Goal: Information Seeking & Learning: Learn about a topic

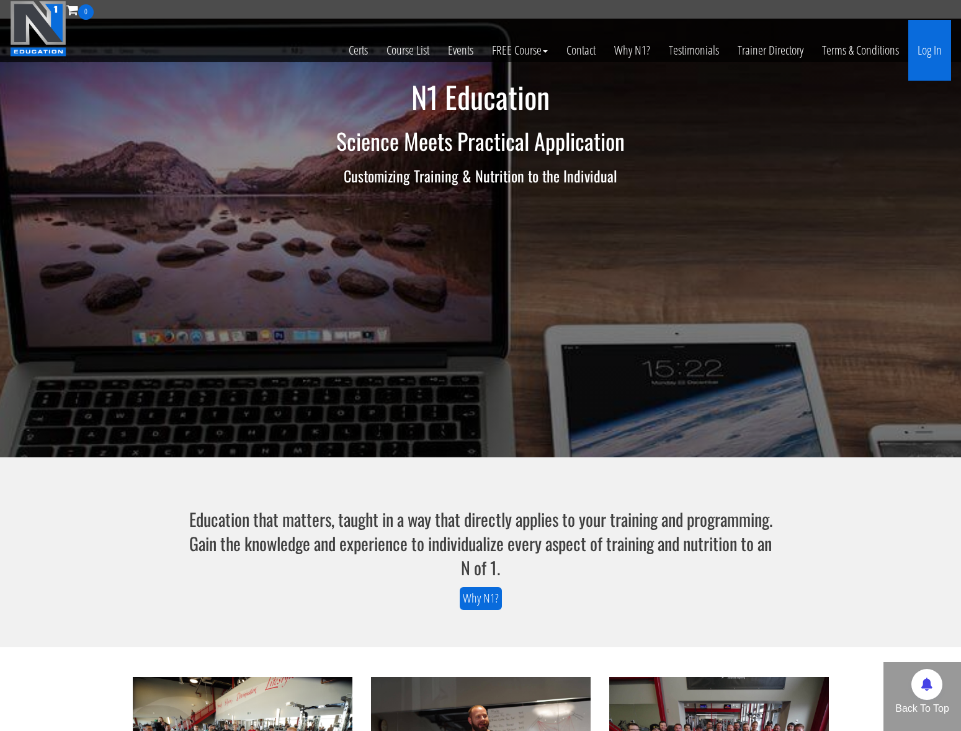
click at [916, 52] on link "Log In" at bounding box center [929, 50] width 43 height 61
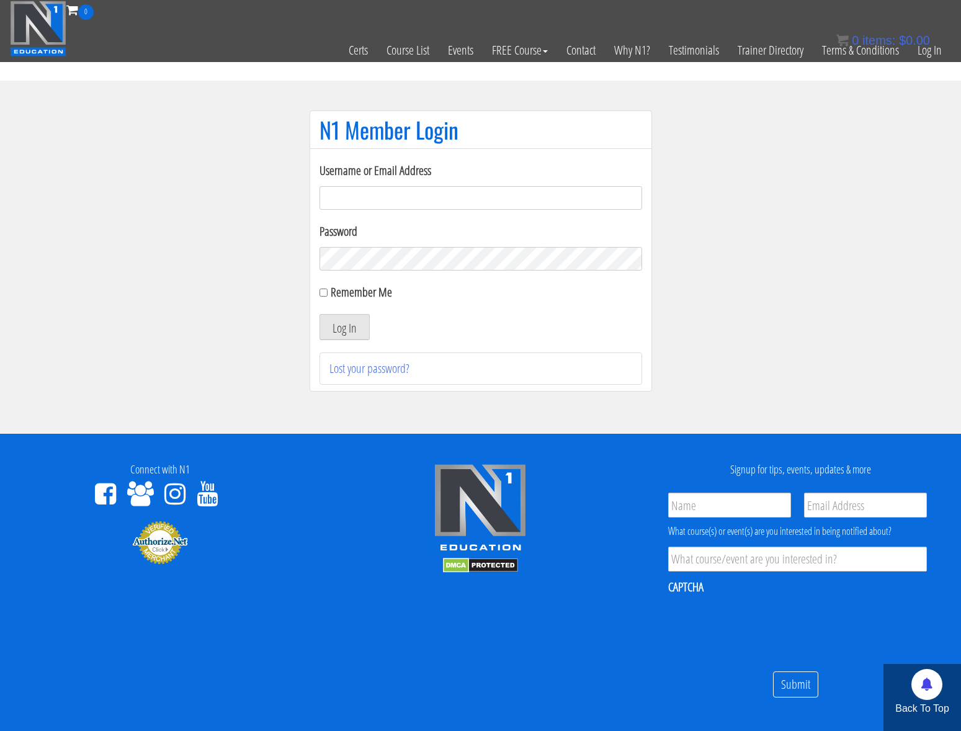
scroll to position [1, 0]
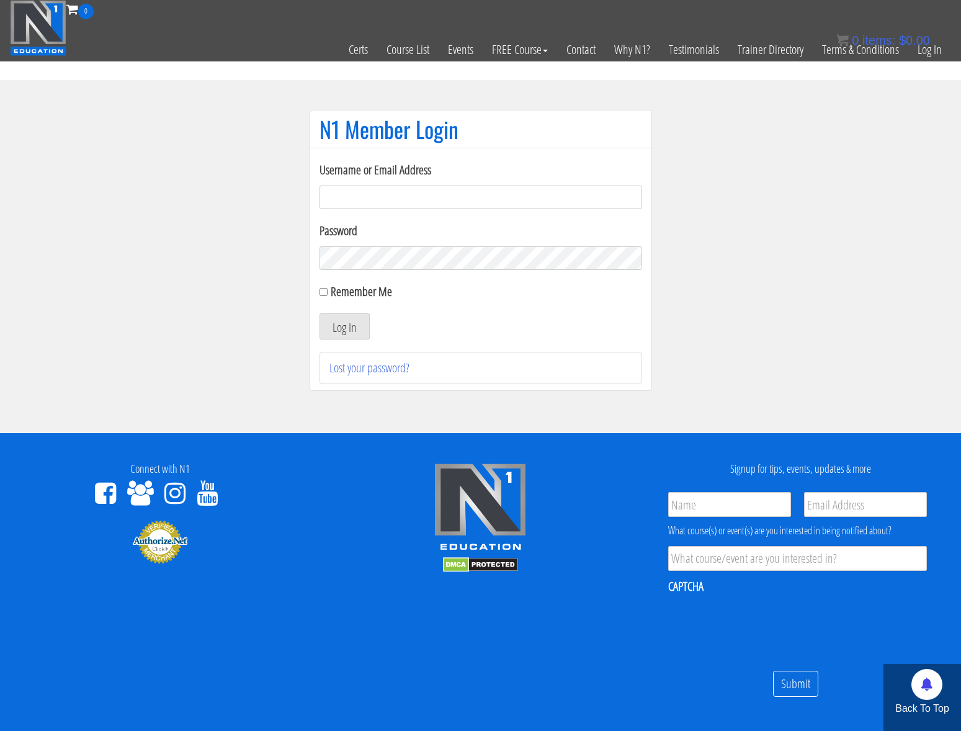
type input "jeremiah@bairfit.com"
click at [340, 332] on button "Log In" at bounding box center [344, 326] width 50 height 26
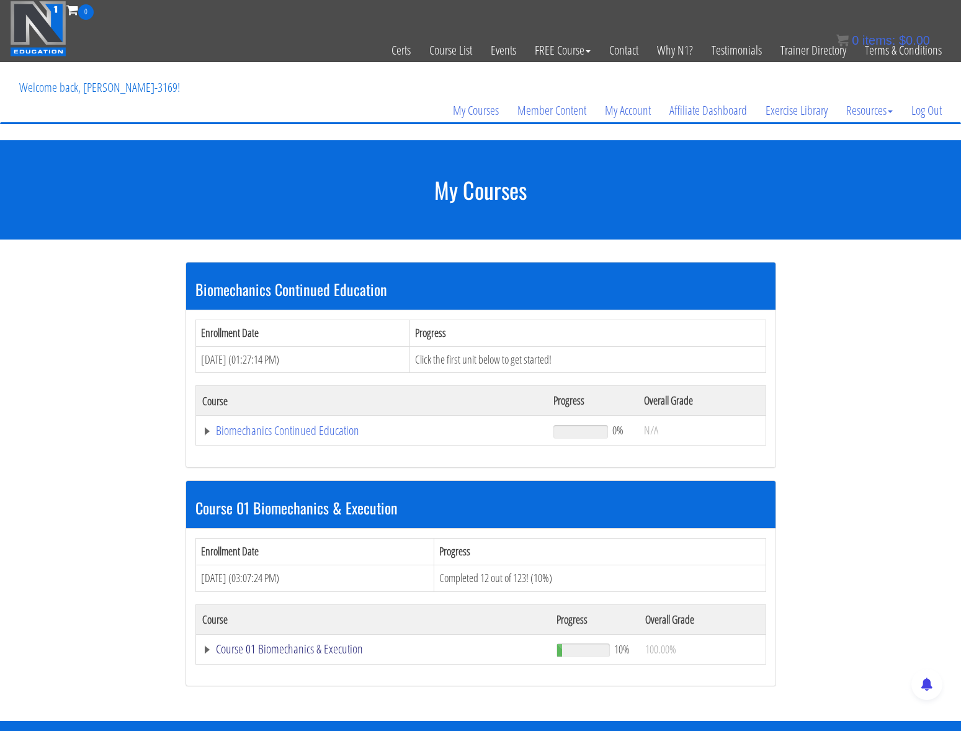
click at [271, 649] on link "Course 01 Biomechanics & Execution" at bounding box center [373, 649] width 342 height 12
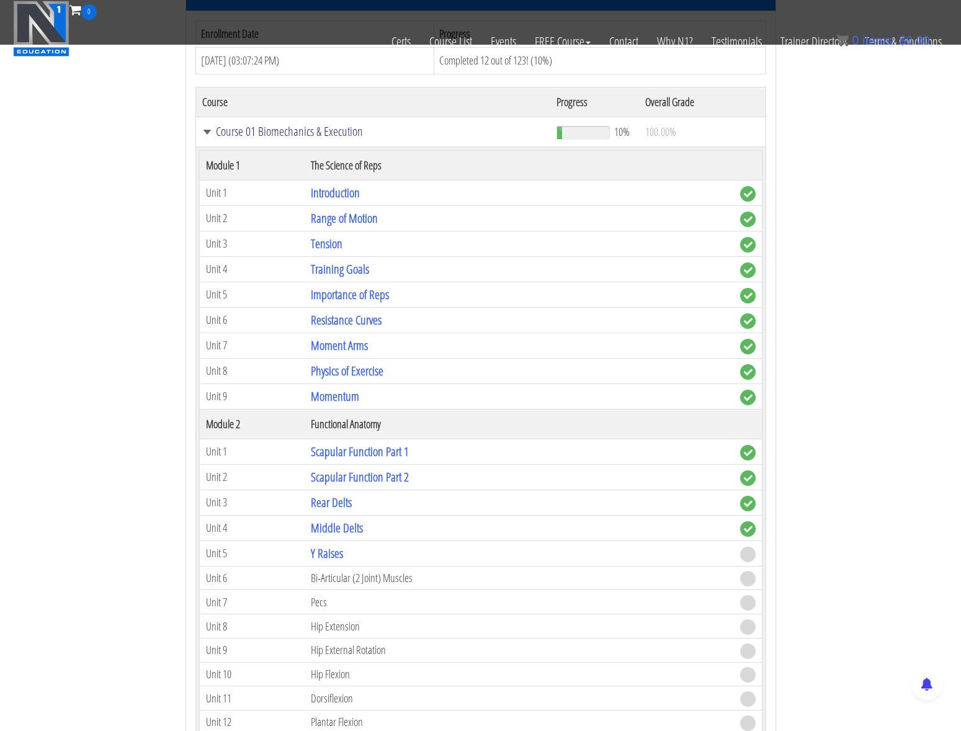
scroll to position [558, 0]
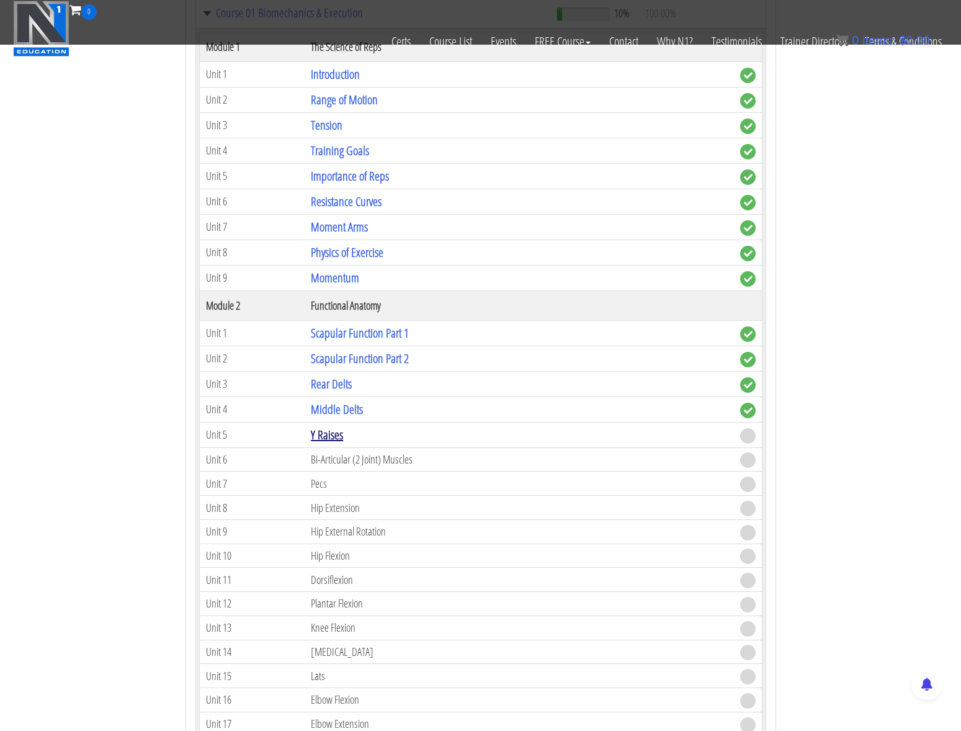
click at [323, 437] on link "Y Raises" at bounding box center [327, 434] width 32 height 17
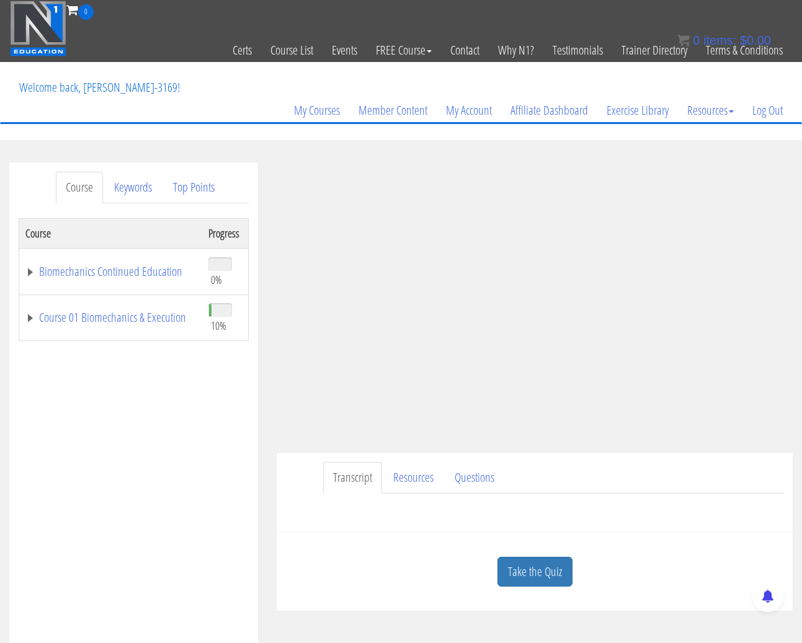
click at [269, 145] on section "Course Keywords Top Points Course Progress Biomechanics Continued Education 0% …" at bounding box center [401, 513] width 802 height 746
click at [321, 542] on div "Take the Quiz" at bounding box center [535, 572] width 498 height 60
click at [518, 566] on link "Take the Quiz" at bounding box center [535, 572] width 75 height 30
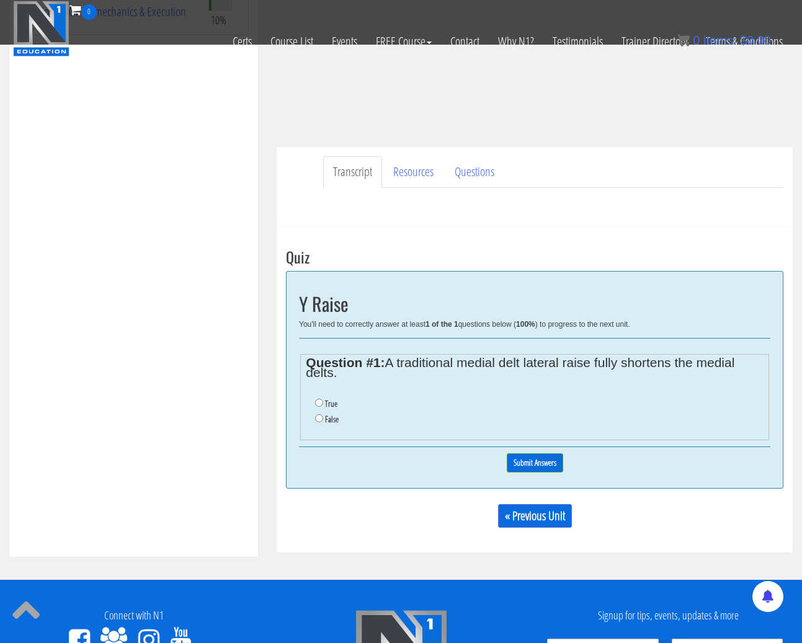
scroll to position [228, 0]
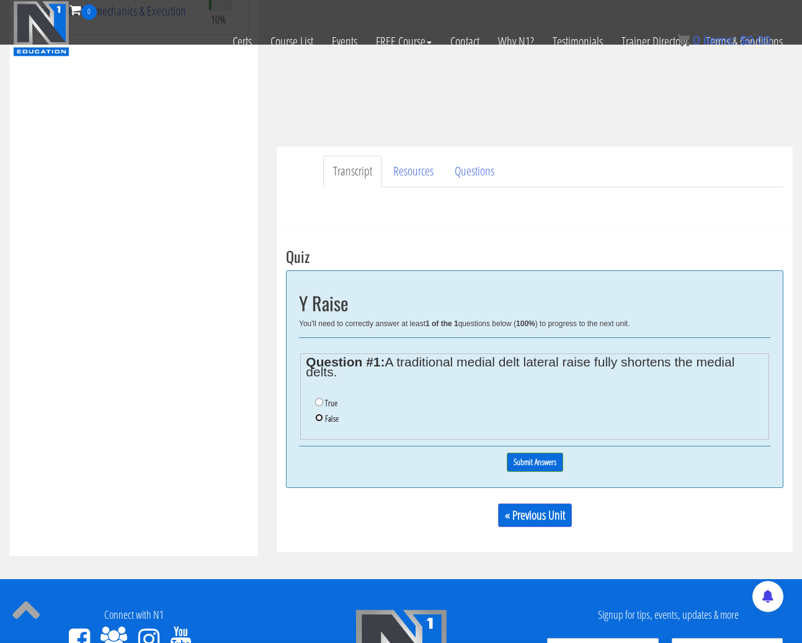
click at [319, 416] on input "False" at bounding box center [319, 418] width 8 height 8
radio input "true"
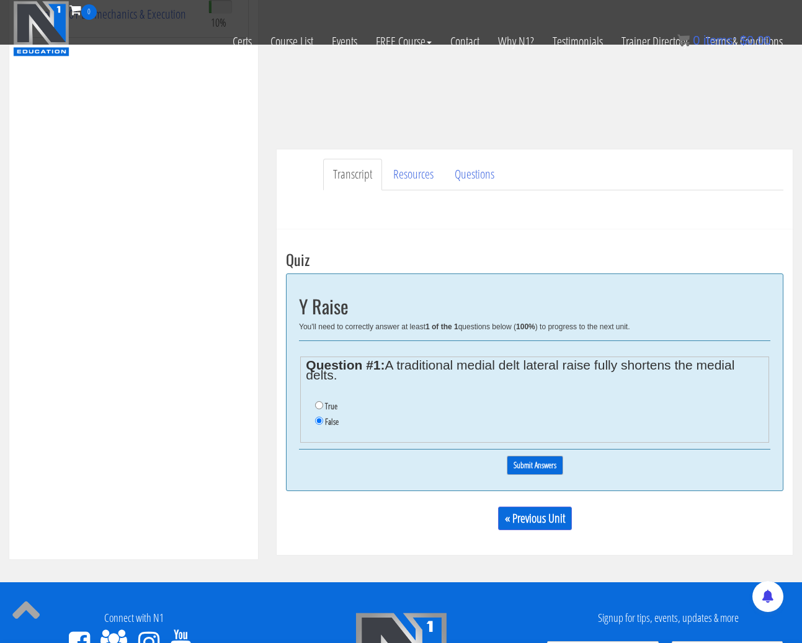
click at [550, 465] on input "Submit Answers" at bounding box center [535, 465] width 56 height 19
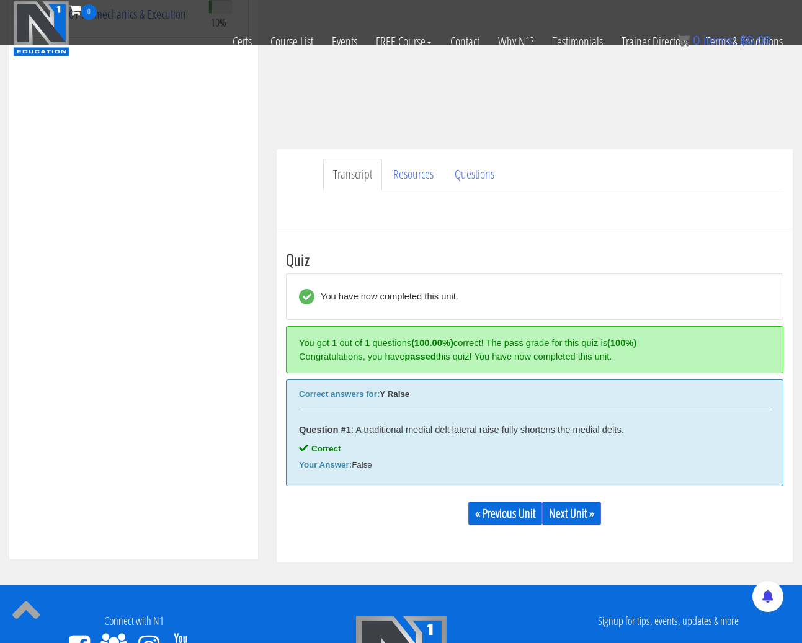
scroll to position [437, 0]
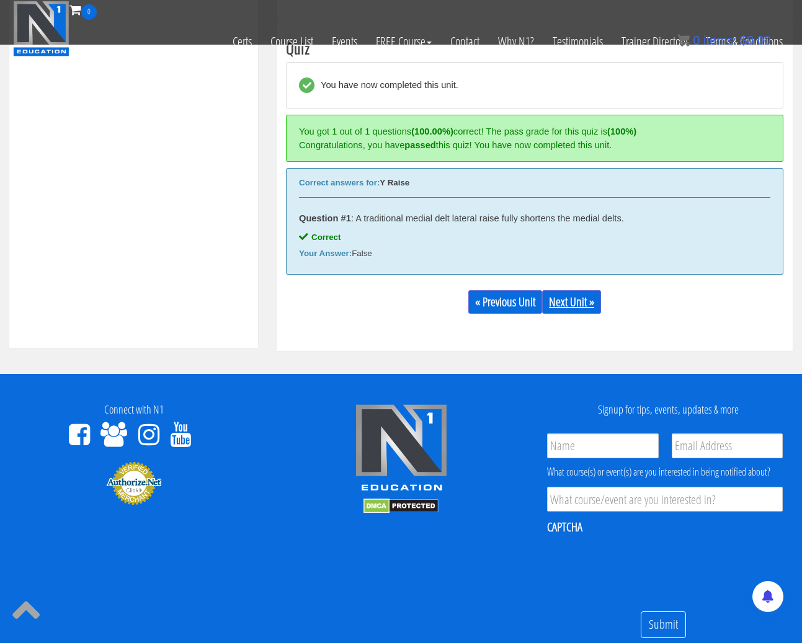
click at [570, 306] on link "Next Unit »" at bounding box center [571, 302] width 59 height 24
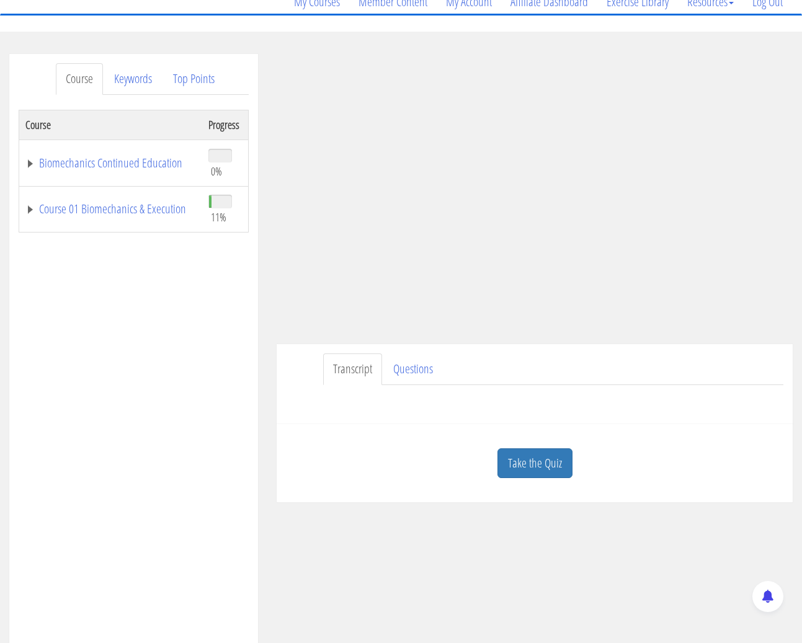
scroll to position [187, 0]
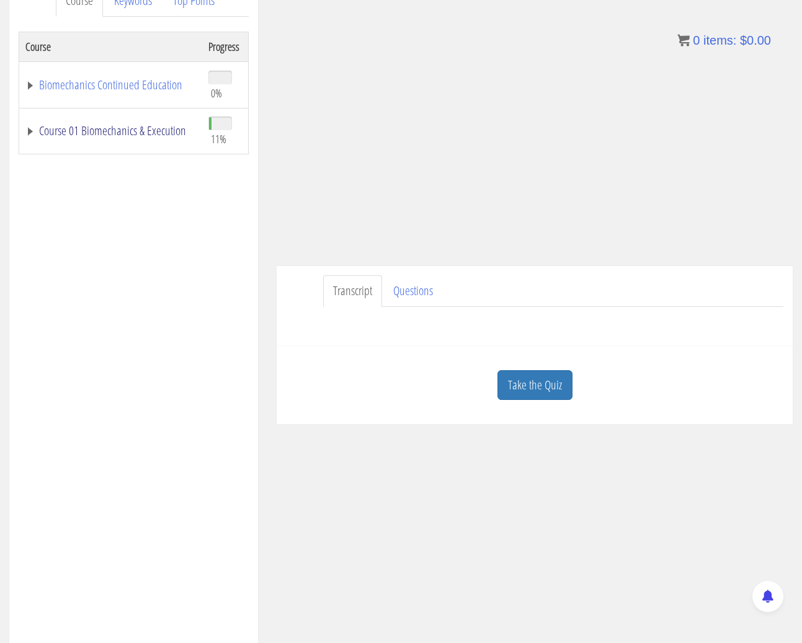
click at [112, 133] on link "Course 01 Biomechanics & Execution" at bounding box center [110, 131] width 171 height 12
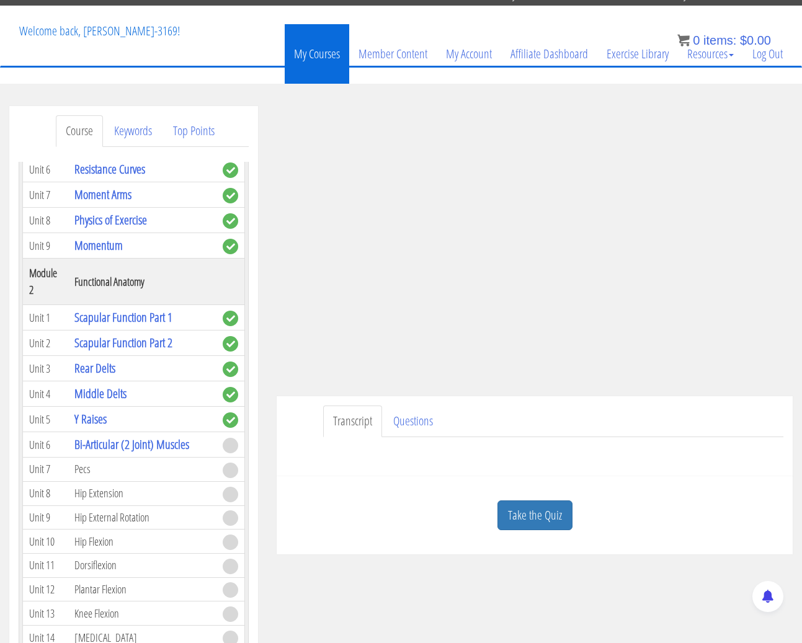
scroll to position [52, 0]
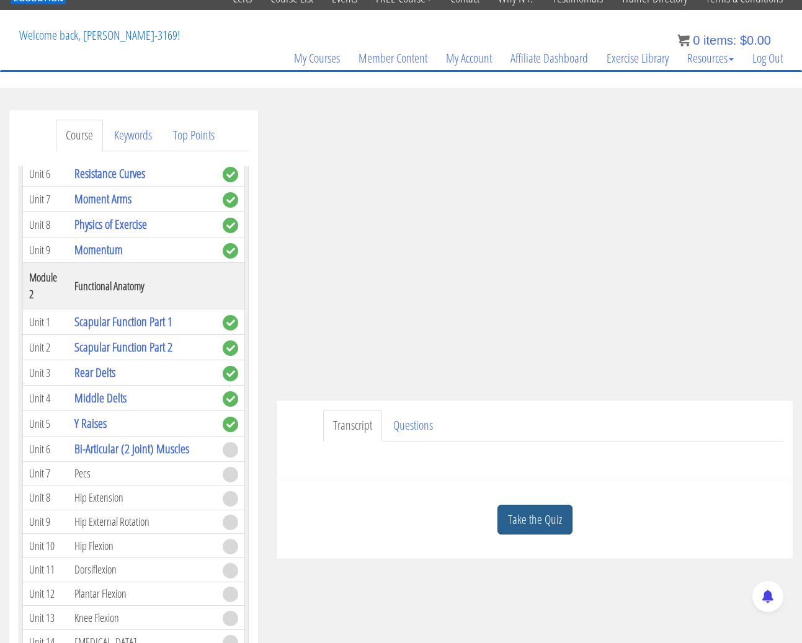
click at [533, 514] on link "Take the Quiz" at bounding box center [535, 520] width 75 height 30
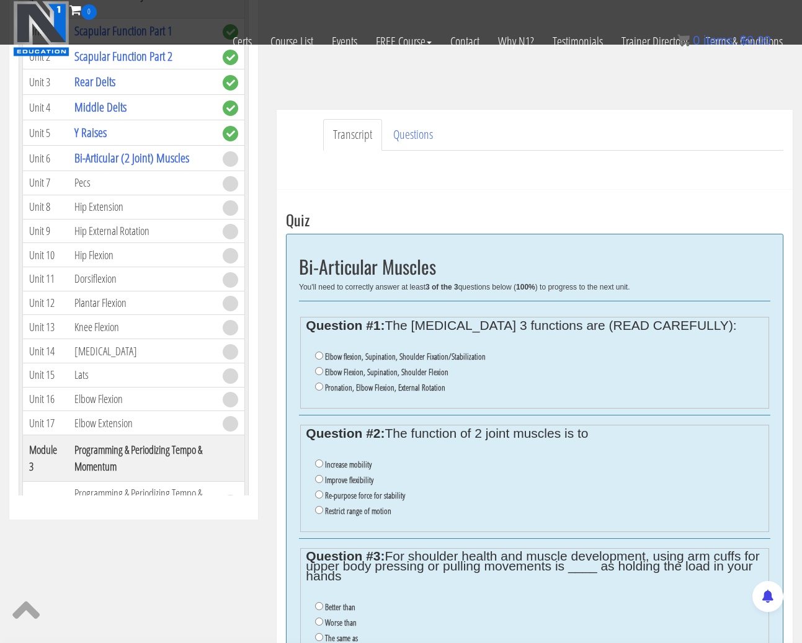
scroll to position [269, 0]
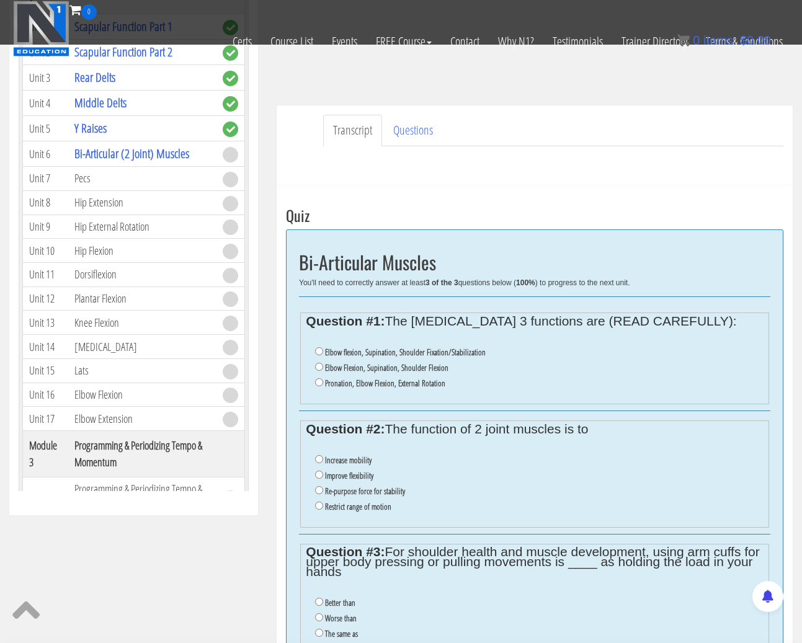
click at [318, 494] on li "Re-purpose force for stability" at bounding box center [539, 492] width 448 height 16
click at [320, 489] on input "Re-purpose force for stability" at bounding box center [319, 490] width 8 height 8
radio input "true"
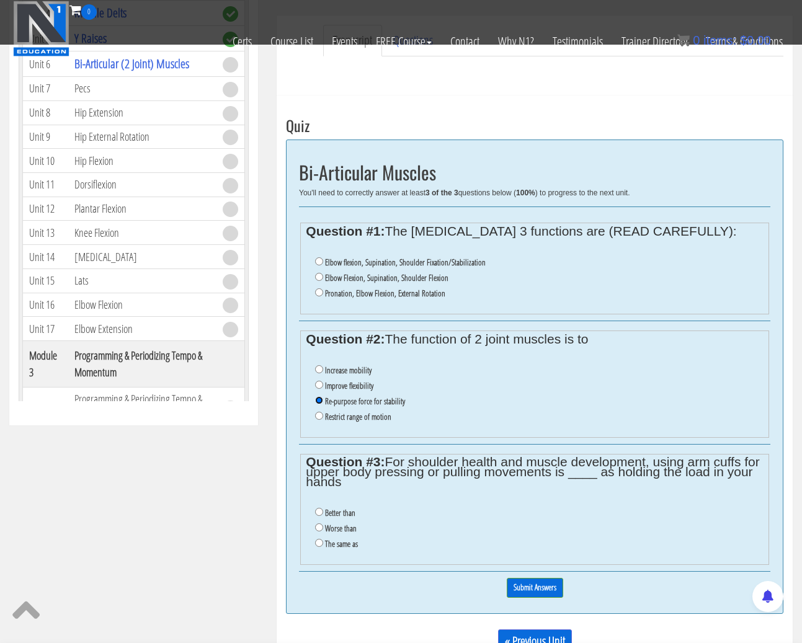
scroll to position [365, 0]
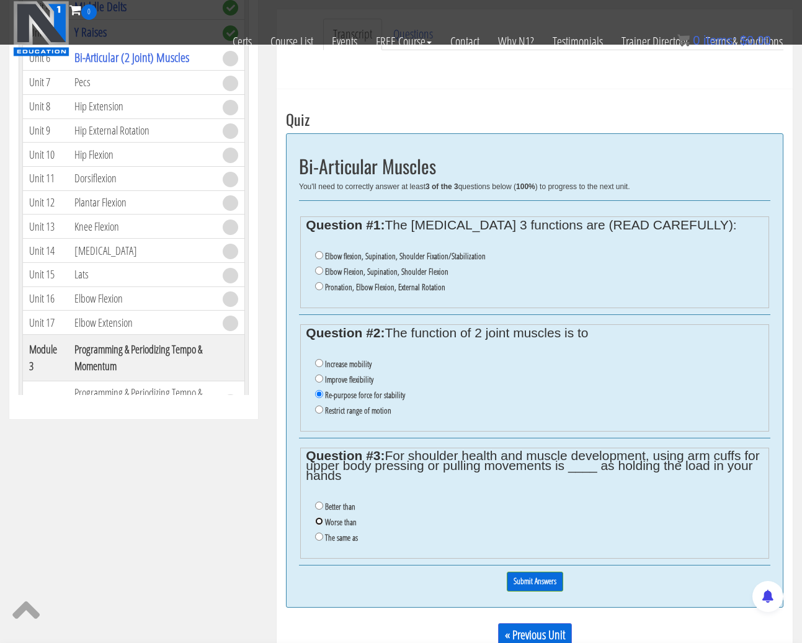
click at [321, 521] on input "Worse than" at bounding box center [319, 521] width 8 height 8
radio input "true"
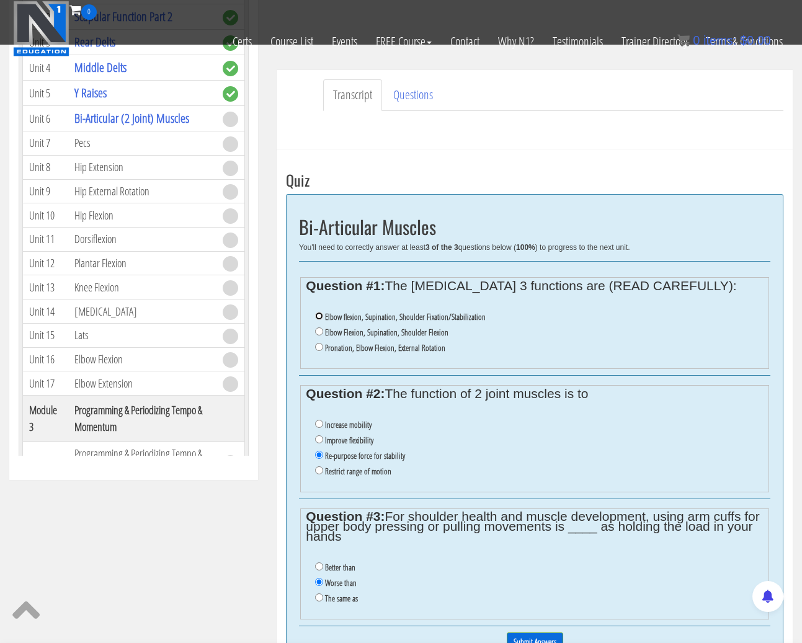
click at [318, 313] on input "Elbow flexion, Supination, Shoulder Fixation/Stabilization" at bounding box center [319, 316] width 8 height 8
radio input "true"
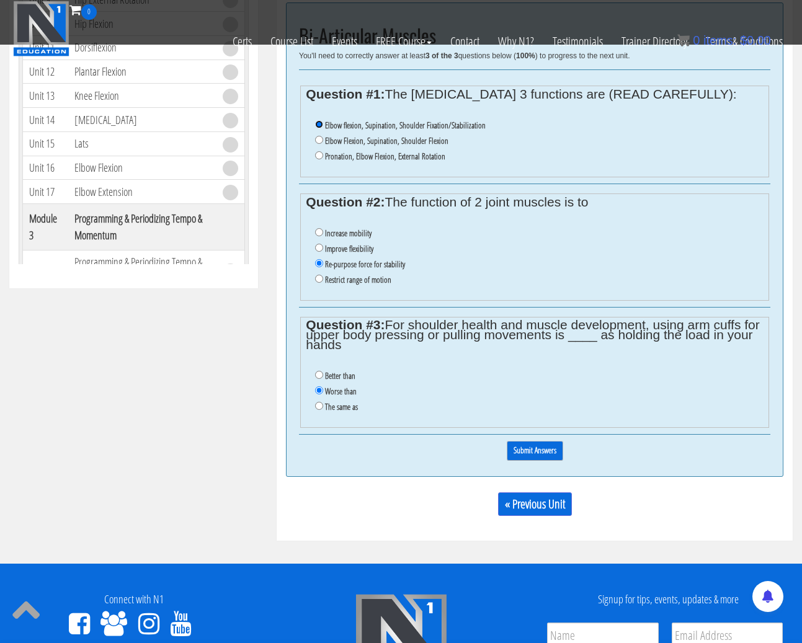
scroll to position [499, 0]
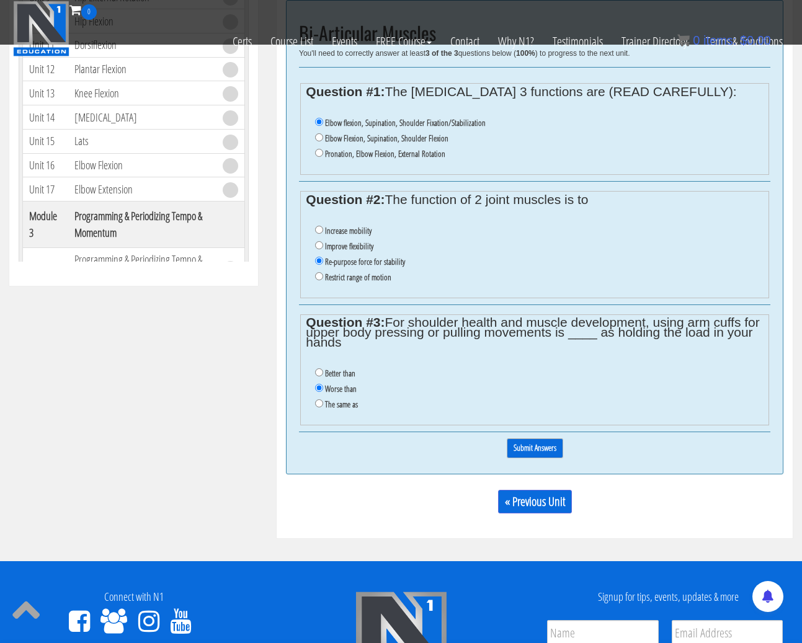
click at [540, 447] on input "Submit Answers" at bounding box center [535, 448] width 56 height 19
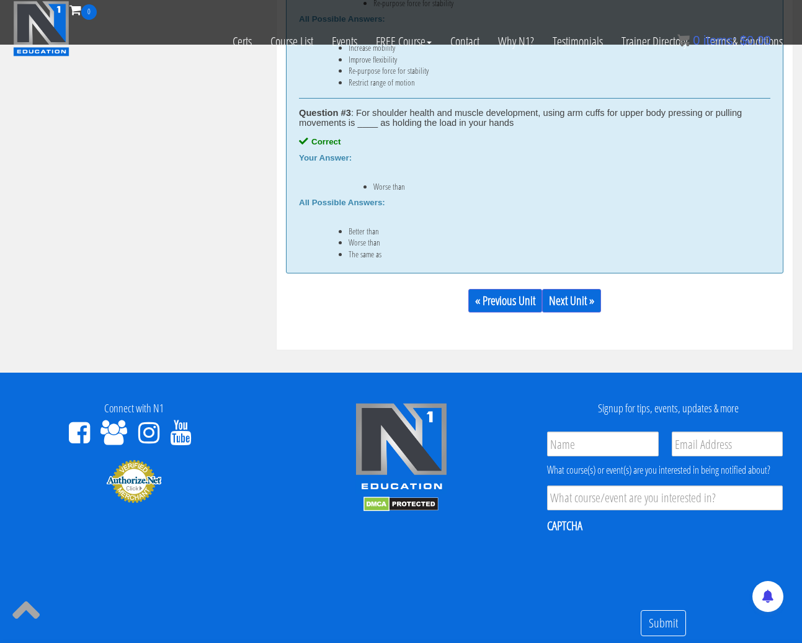
scroll to position [999, 0]
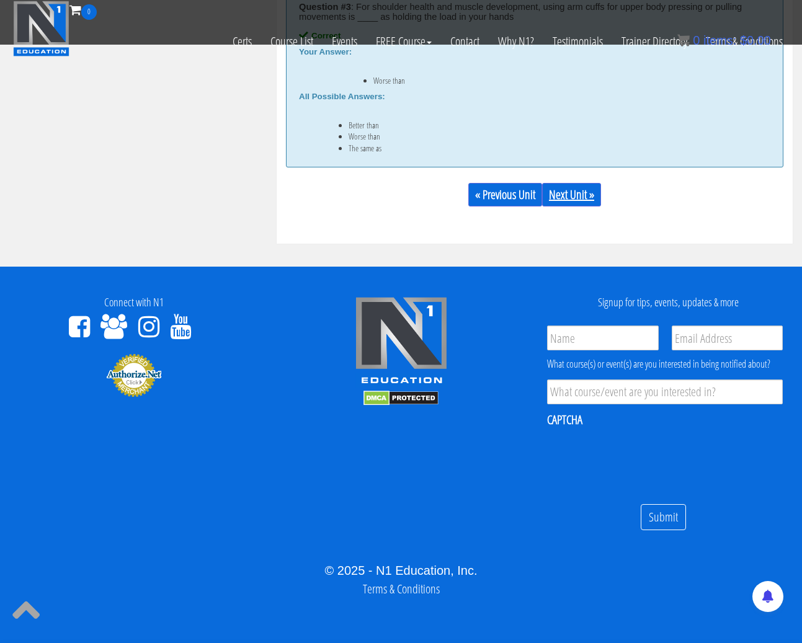
click at [588, 183] on link "Next Unit »" at bounding box center [571, 195] width 59 height 24
